Goal: Task Accomplishment & Management: Complete application form

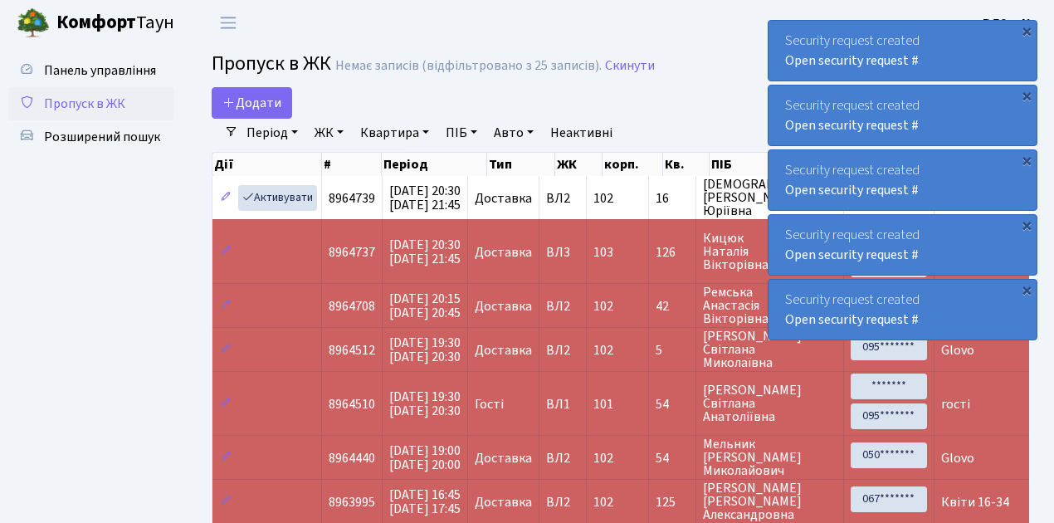
select select "25"
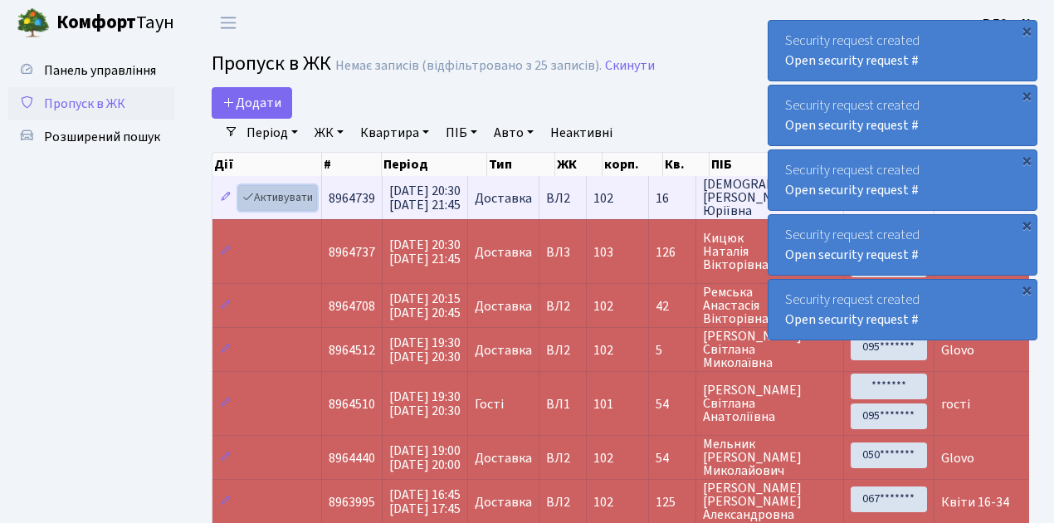
click at [281, 202] on link "Активувати" at bounding box center [277, 198] width 79 height 26
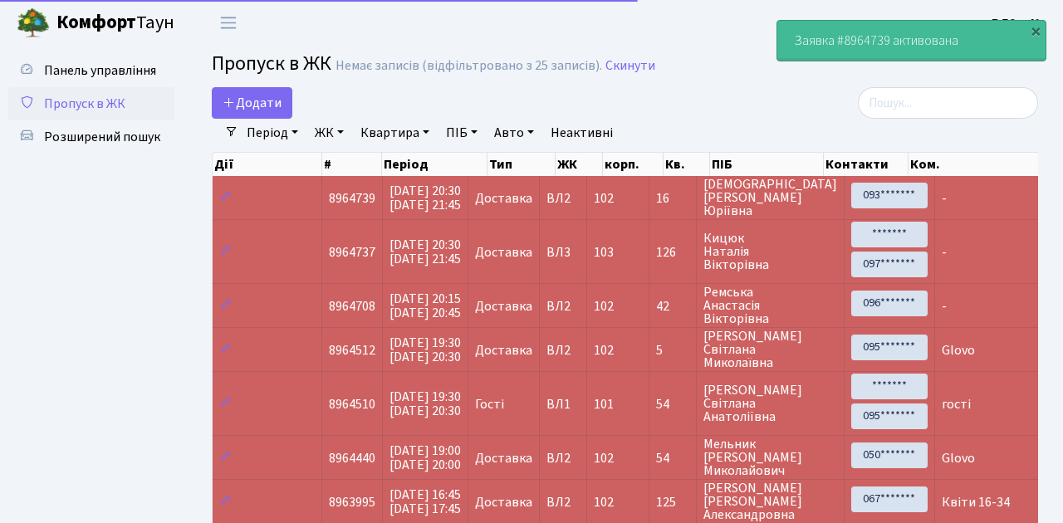
select select "25"
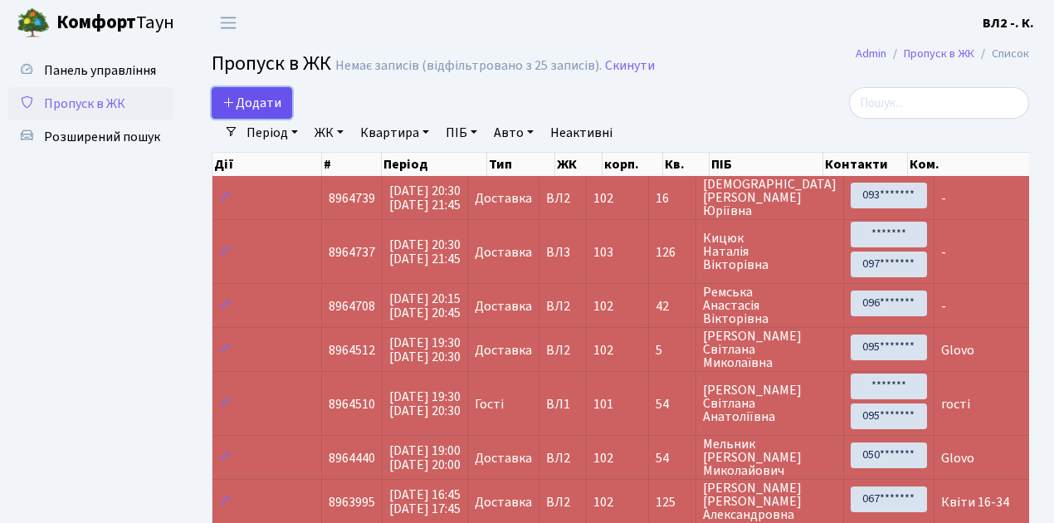
click at [262, 107] on span "Додати" at bounding box center [251, 103] width 59 height 18
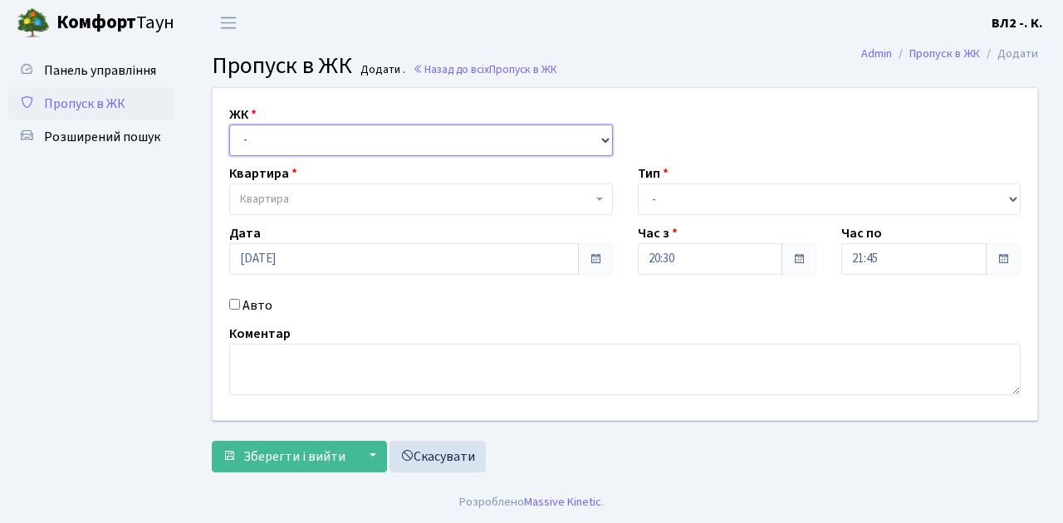
click at [268, 141] on select "- ВЛ1, Ужгородський пров., 4/1 ВЛ2, Голосіївський просп., 76 ВЛ3, пр.Голосіївсь…" at bounding box center [421, 141] width 384 height 32
select select "317"
click at [229, 125] on select "- ВЛ1, Ужгородський пров., 4/1 ВЛ2, Голосіївський просп., 76 ВЛ3, пр.Голосіївсь…" at bounding box center [421, 141] width 384 height 32
select select
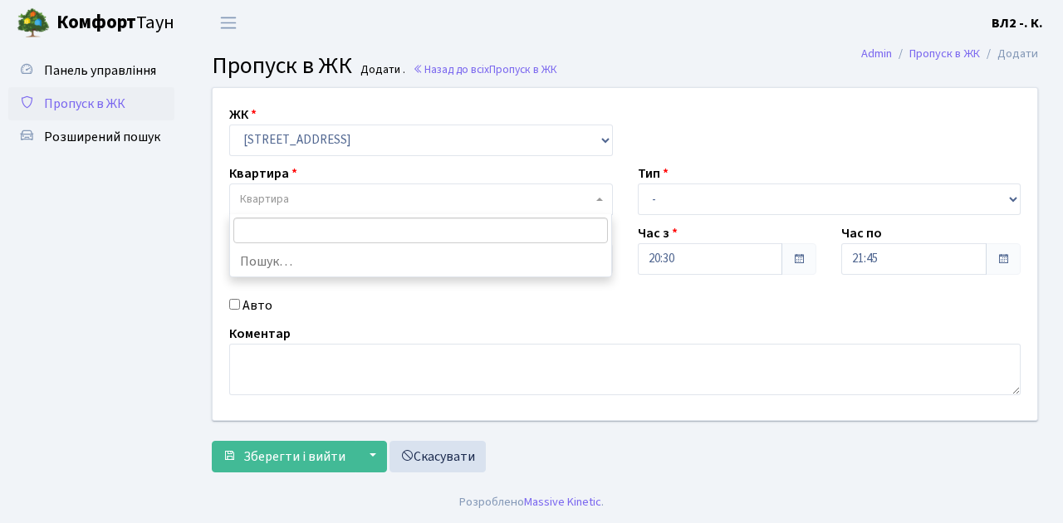
click at [302, 198] on span "Квартира" at bounding box center [416, 199] width 352 height 17
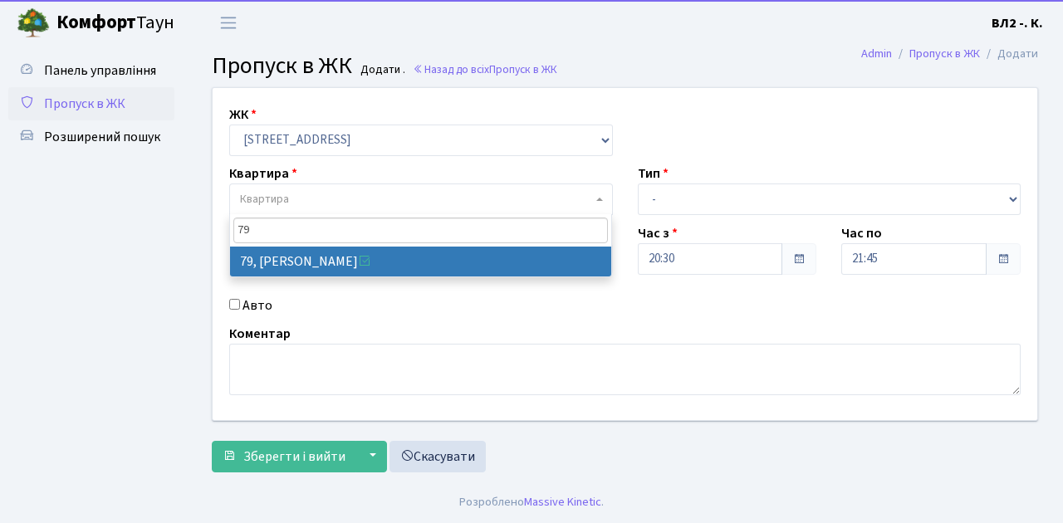
type input "79"
drag, startPoint x: 334, startPoint y: 251, endPoint x: 384, endPoint y: 247, distance: 50.0
select select "38176"
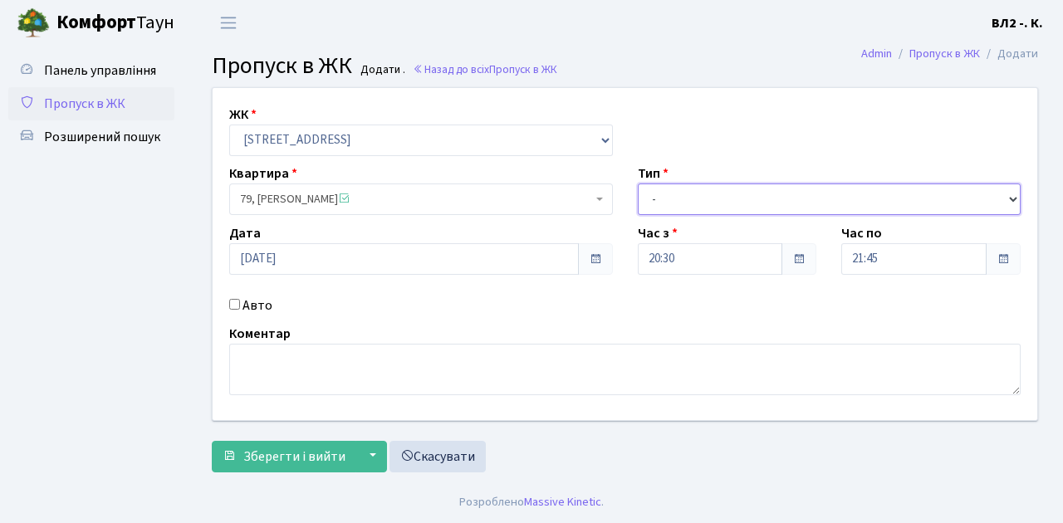
click at [726, 198] on select "- Доставка Таксі Гості Сервіс" at bounding box center [830, 199] width 384 height 32
select select "1"
click at [638, 183] on select "- Доставка Таксі Гості Сервіс" at bounding box center [830, 199] width 384 height 32
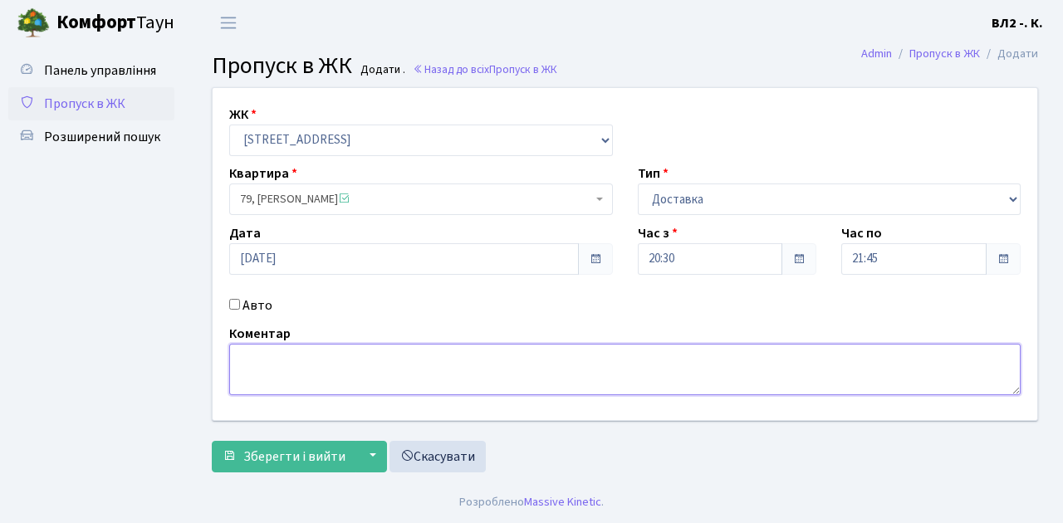
click at [300, 372] on textarea at bounding box center [624, 369] width 791 height 51
type textarea "Glovo"
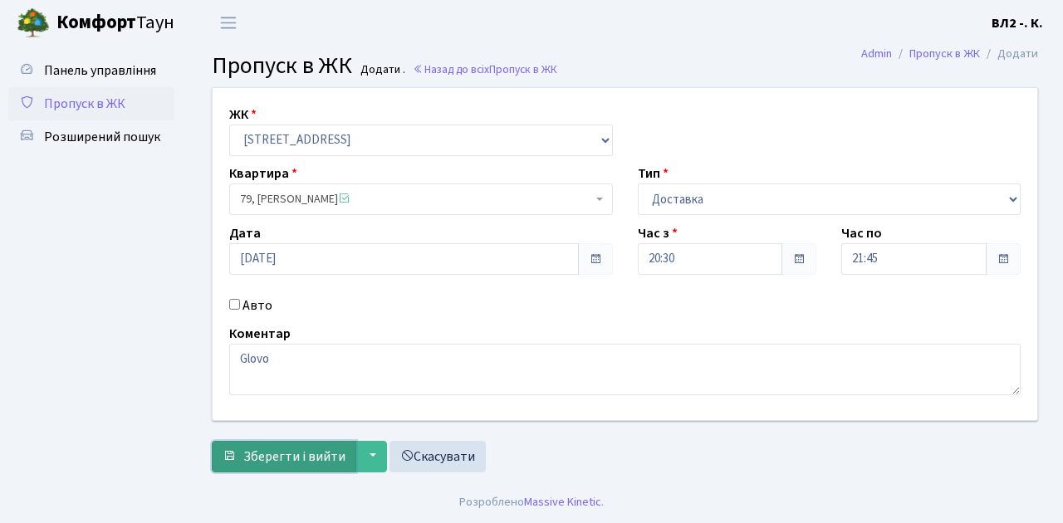
click at [297, 459] on span "Зберегти і вийти" at bounding box center [294, 456] width 102 height 18
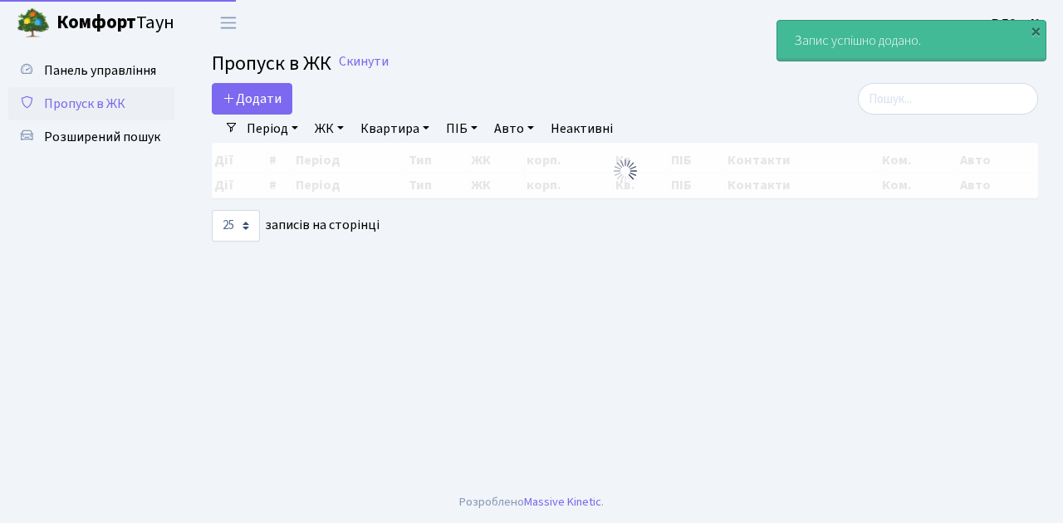
select select "25"
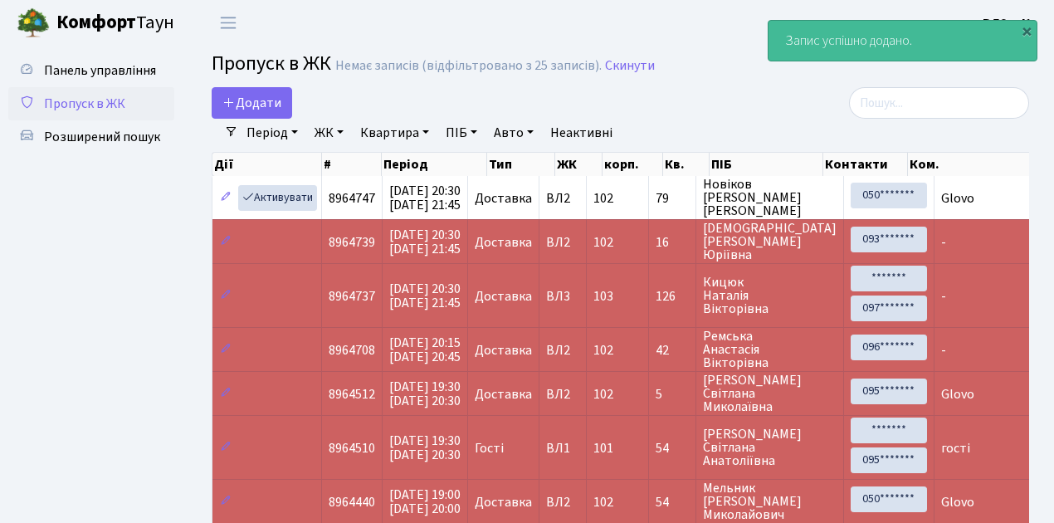
click at [393, 134] on link "Квартира" at bounding box center [395, 133] width 82 height 28
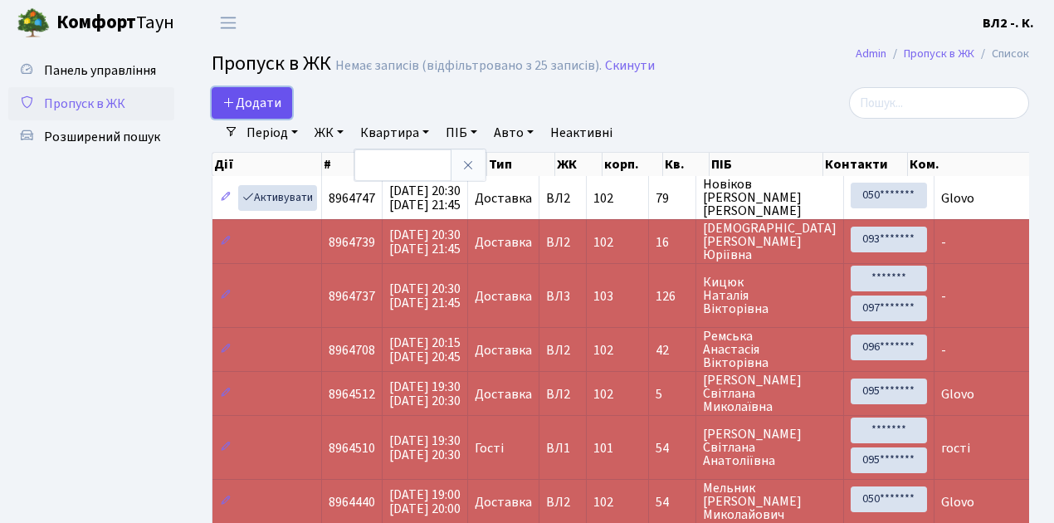
click at [261, 108] on span "Додати" at bounding box center [251, 103] width 59 height 18
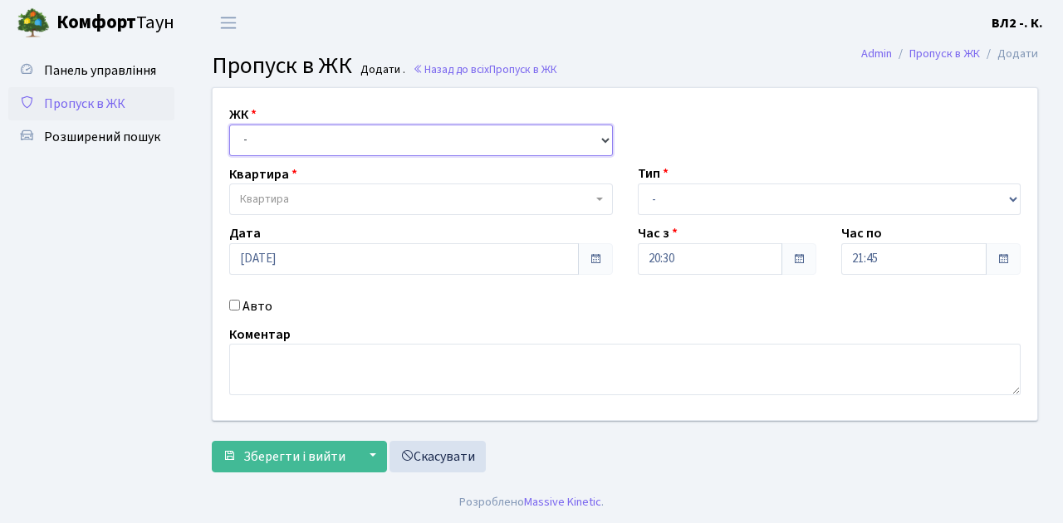
click at [259, 145] on select "- [STREET_ADDRESS][PERSON_NAME]" at bounding box center [421, 141] width 384 height 32
select select "317"
click at [229, 125] on select "- [STREET_ADDRESS][PERSON_NAME]" at bounding box center [421, 141] width 384 height 32
select select
click at [283, 193] on span "Квартира" at bounding box center [264, 199] width 49 height 17
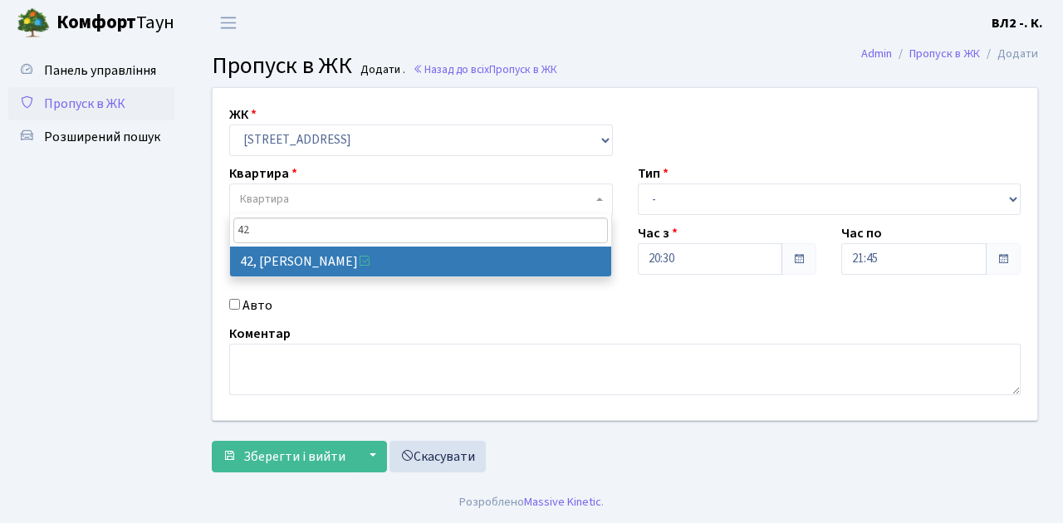
type input "42"
select select "38065"
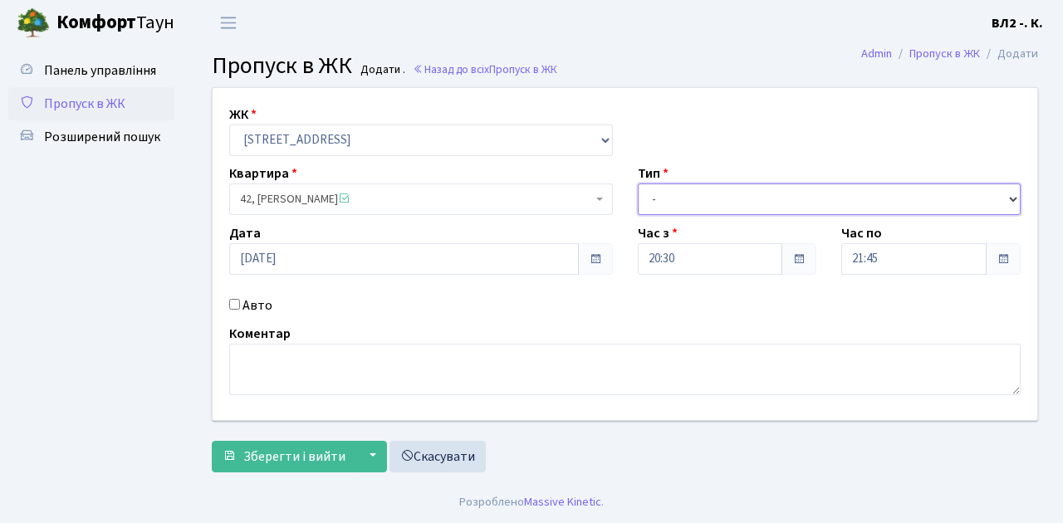
click at [687, 197] on select "- Доставка Таксі Гості Сервіс" at bounding box center [830, 199] width 384 height 32
select select "1"
click at [638, 183] on select "- Доставка Таксі Гості Сервіс" at bounding box center [830, 199] width 384 height 32
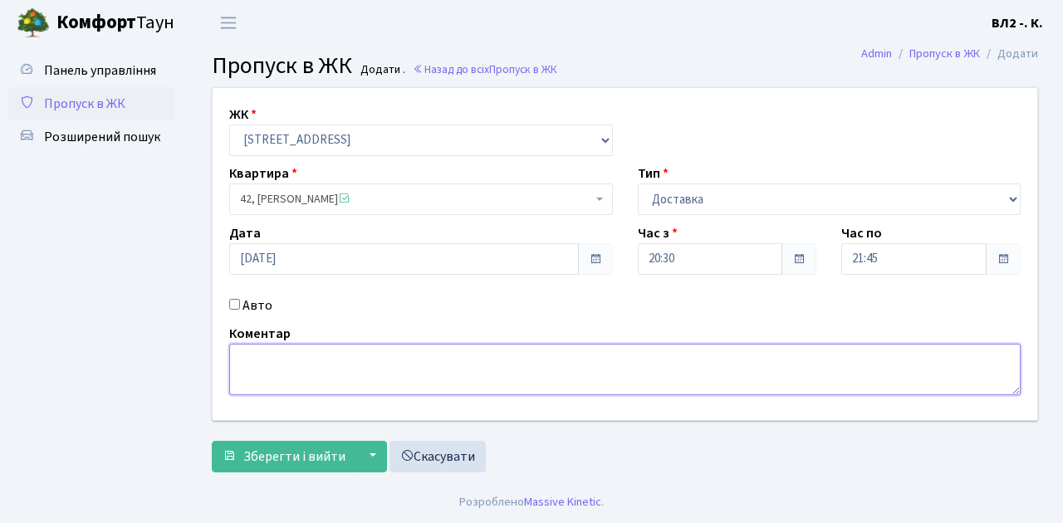
click at [251, 361] on textarea at bounding box center [624, 369] width 791 height 51
type textarea "Glovo"
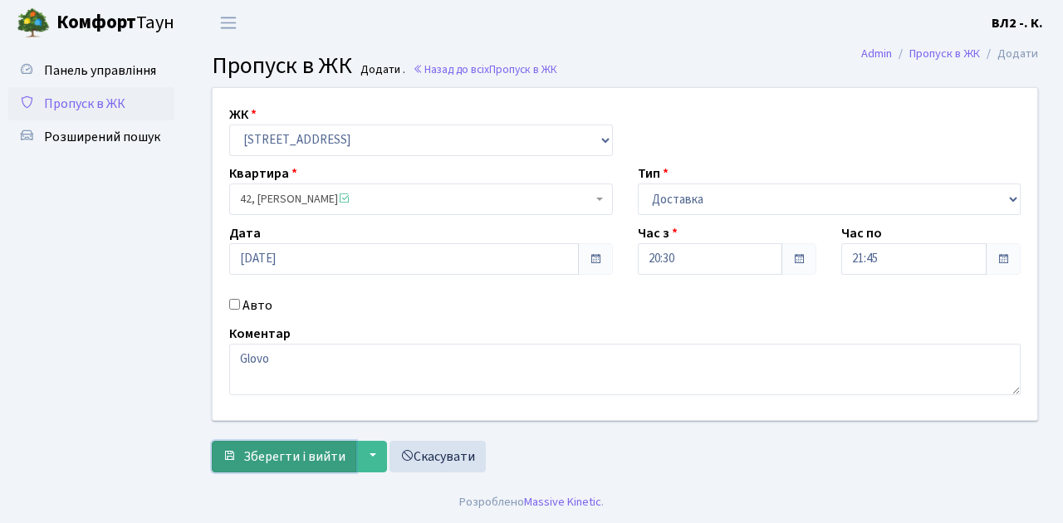
click at [287, 458] on span "Зберегти і вийти" at bounding box center [294, 456] width 102 height 18
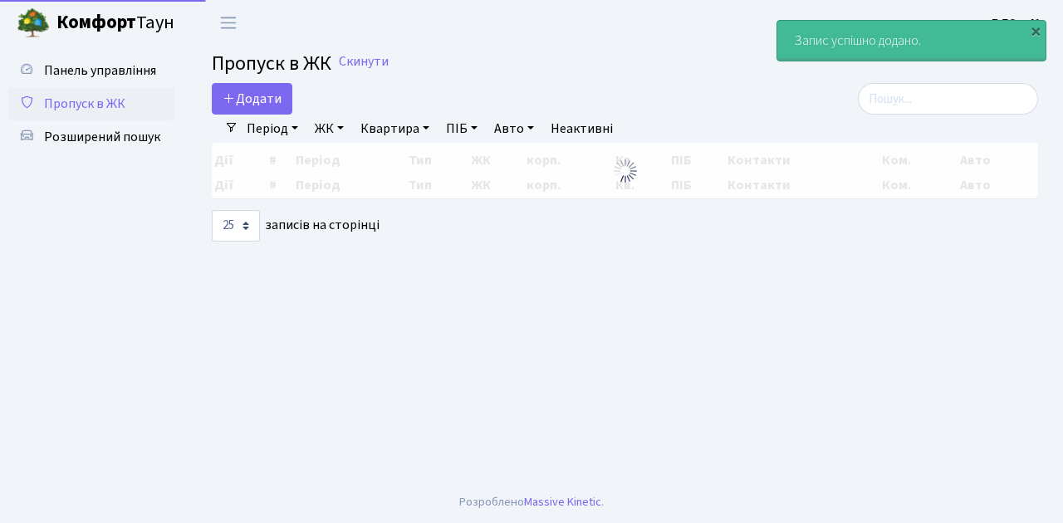
select select "25"
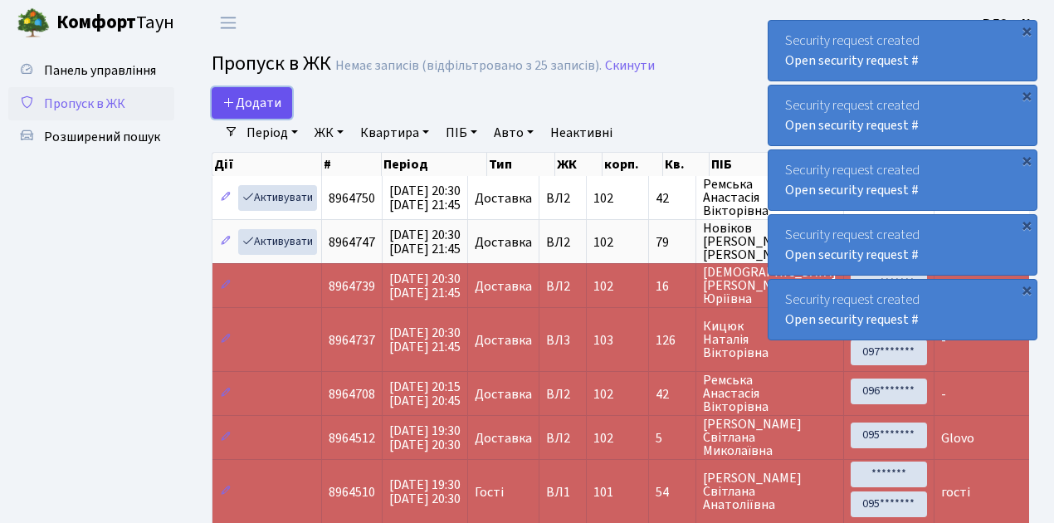
click at [269, 105] on span "Додати" at bounding box center [251, 103] width 59 height 18
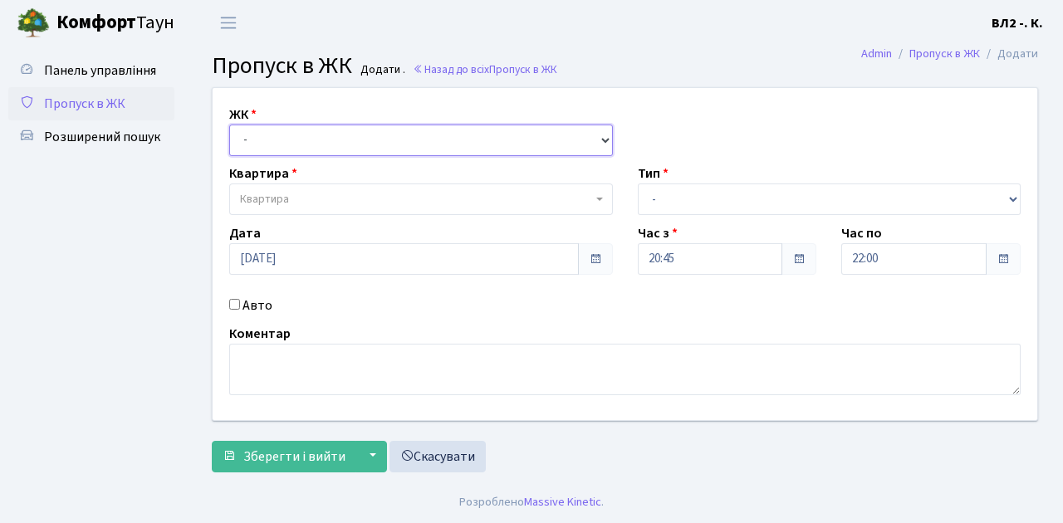
click at [321, 147] on select "- [STREET_ADDRESS][PERSON_NAME]" at bounding box center [421, 141] width 384 height 32
select select "317"
click at [229, 125] on select "- [STREET_ADDRESS][PERSON_NAME]" at bounding box center [421, 141] width 384 height 32
select select
